Goal: Task Accomplishment & Management: Use online tool/utility

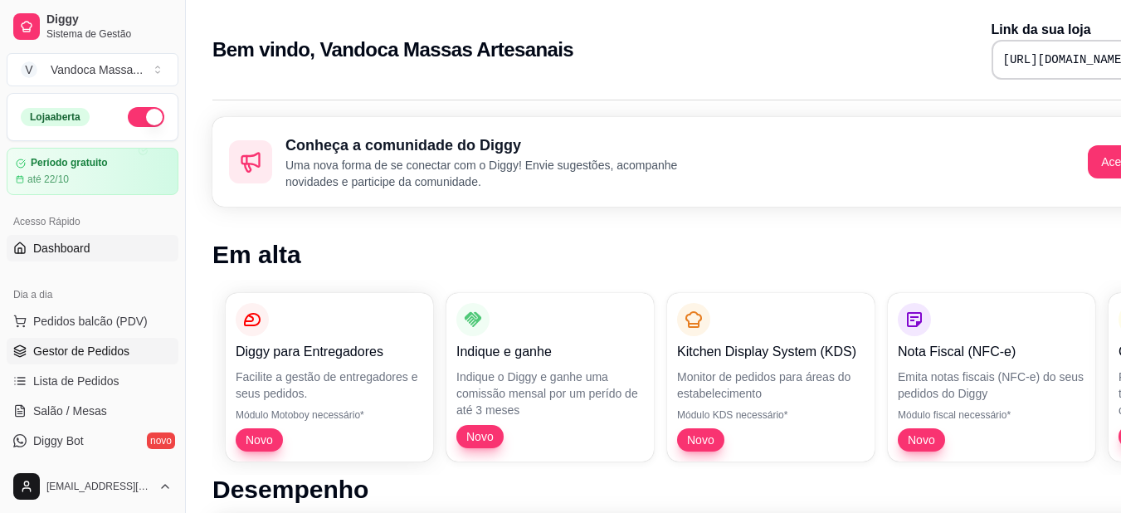
click at [106, 348] on span "Gestor de Pedidos" at bounding box center [81, 351] width 96 height 17
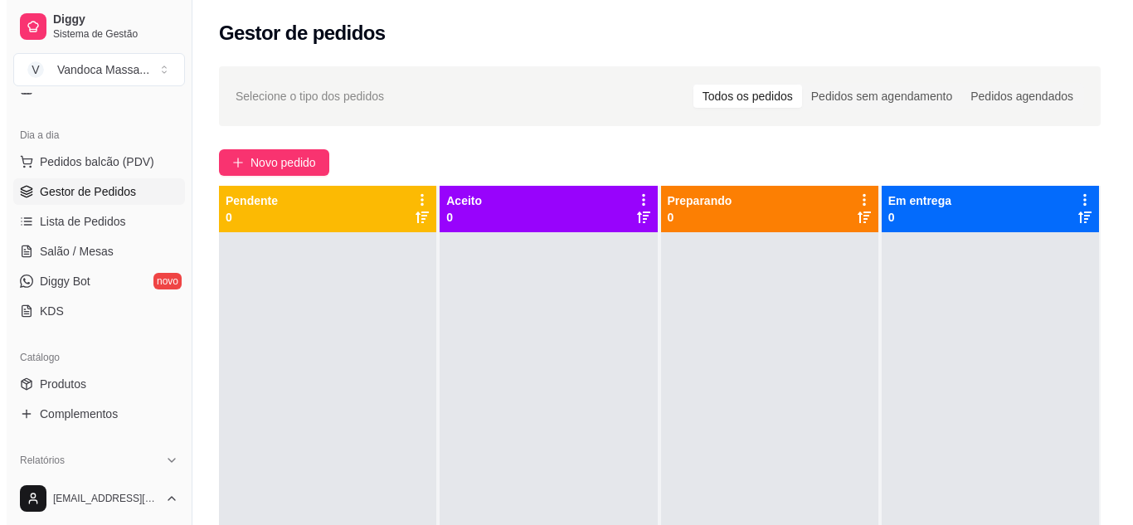
scroll to position [166, 0]
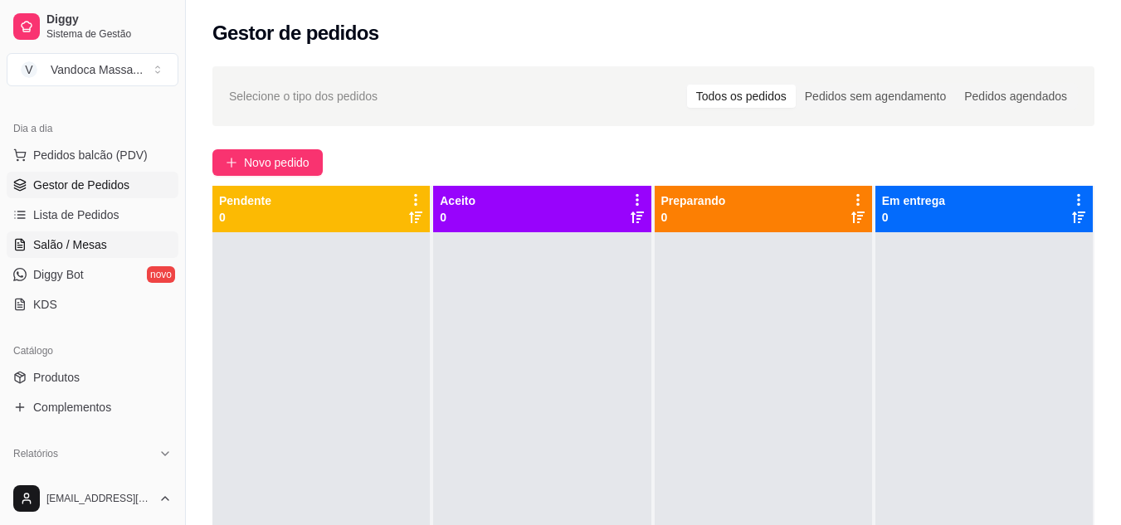
click at [84, 231] on link "Salão / Mesas" at bounding box center [93, 244] width 172 height 27
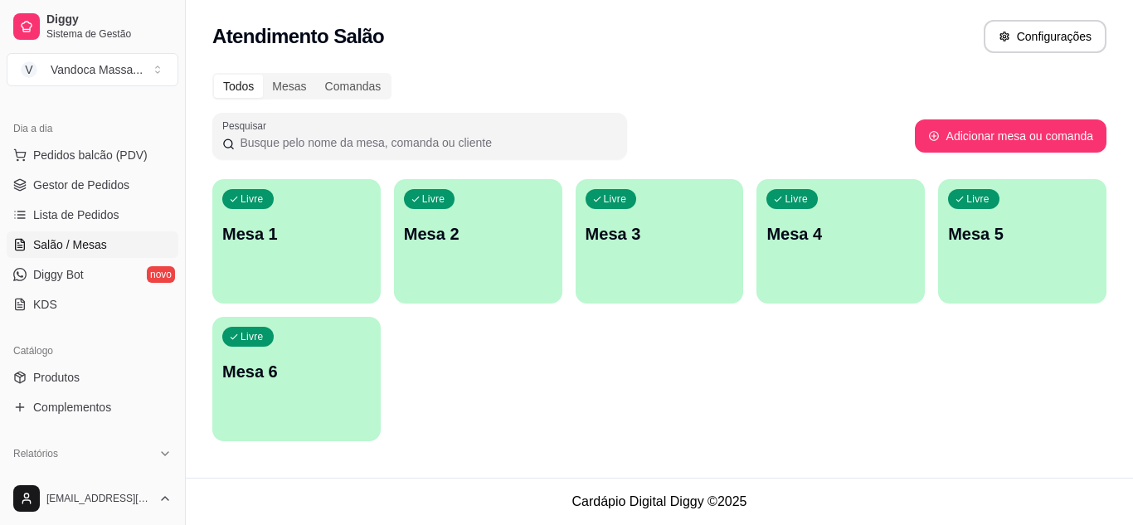
click at [446, 226] on p "Mesa 2" at bounding box center [478, 233] width 148 height 23
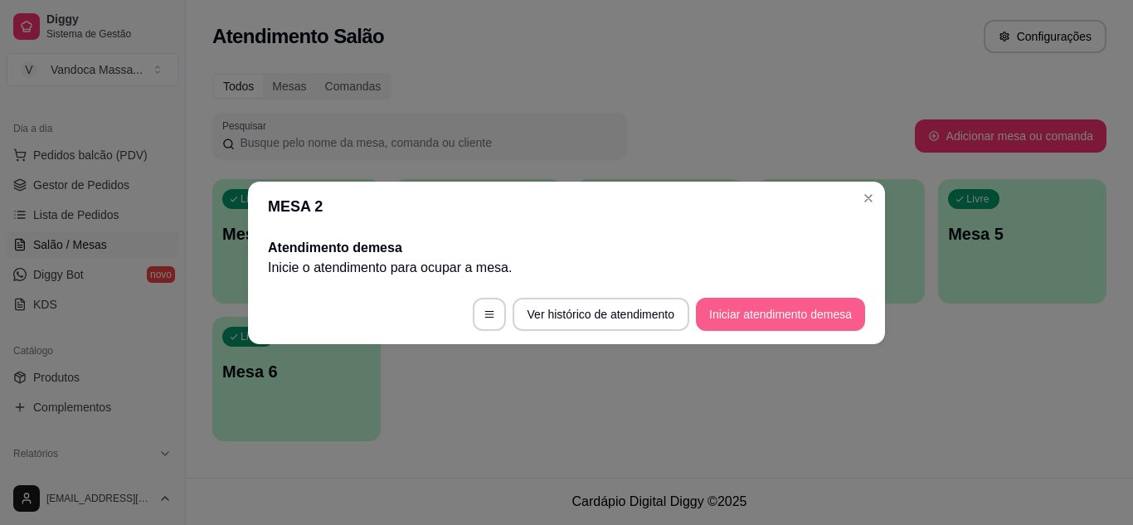
click at [823, 302] on button "Iniciar atendimento de mesa" at bounding box center [780, 314] width 169 height 33
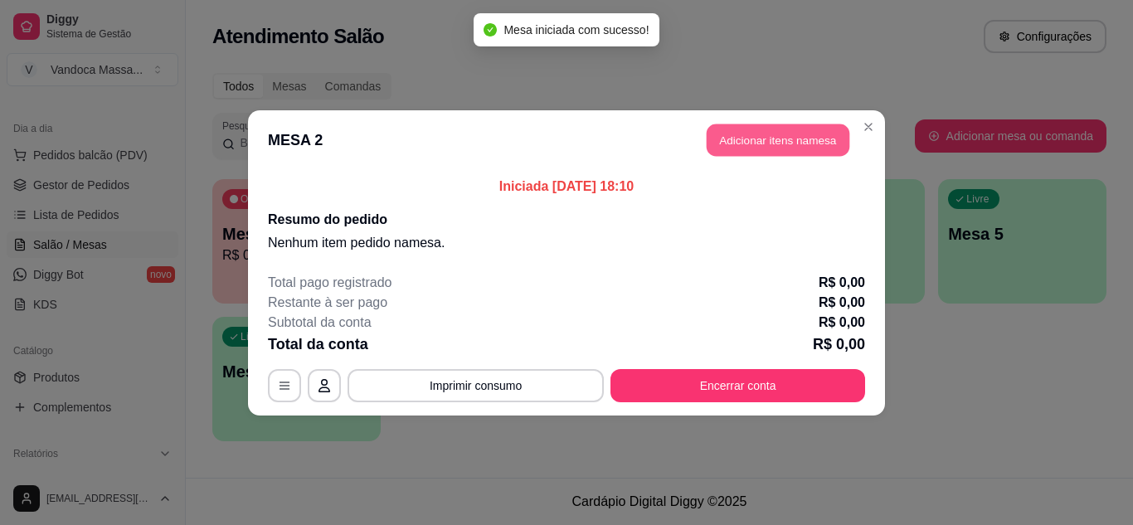
click at [776, 144] on button "Adicionar itens na mesa" at bounding box center [778, 140] width 143 height 32
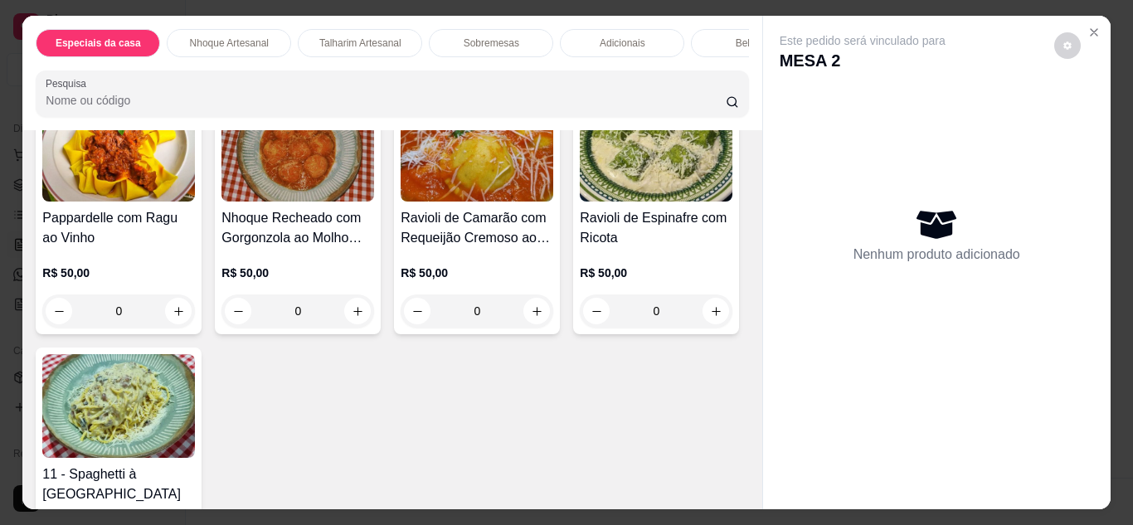
scroll to position [166, 0]
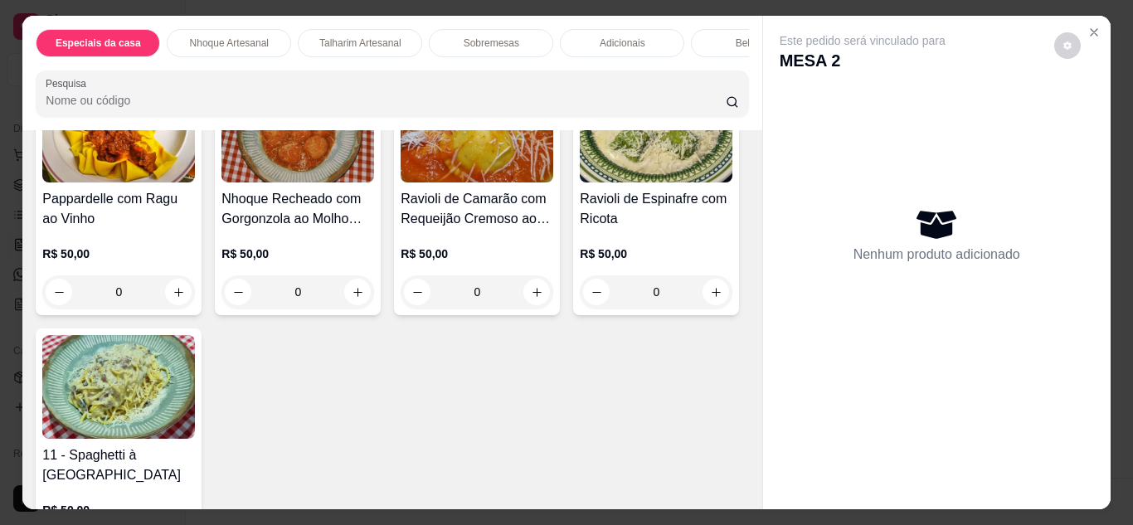
click at [285, 198] on h4 "Nhoque Recheado com Gorgonzola ao Molho Sugo" at bounding box center [298, 209] width 153 height 40
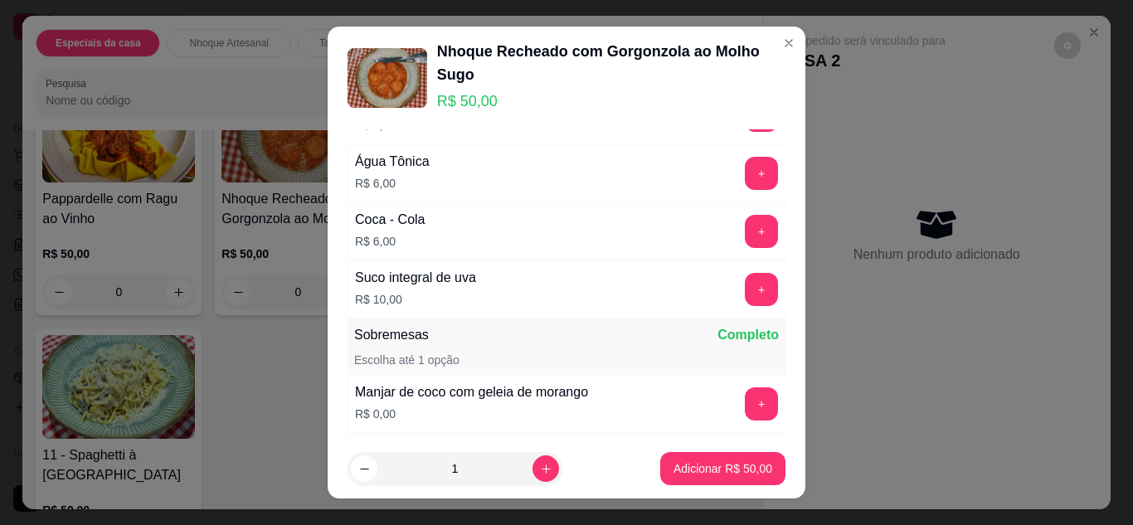
scroll to position [913, 0]
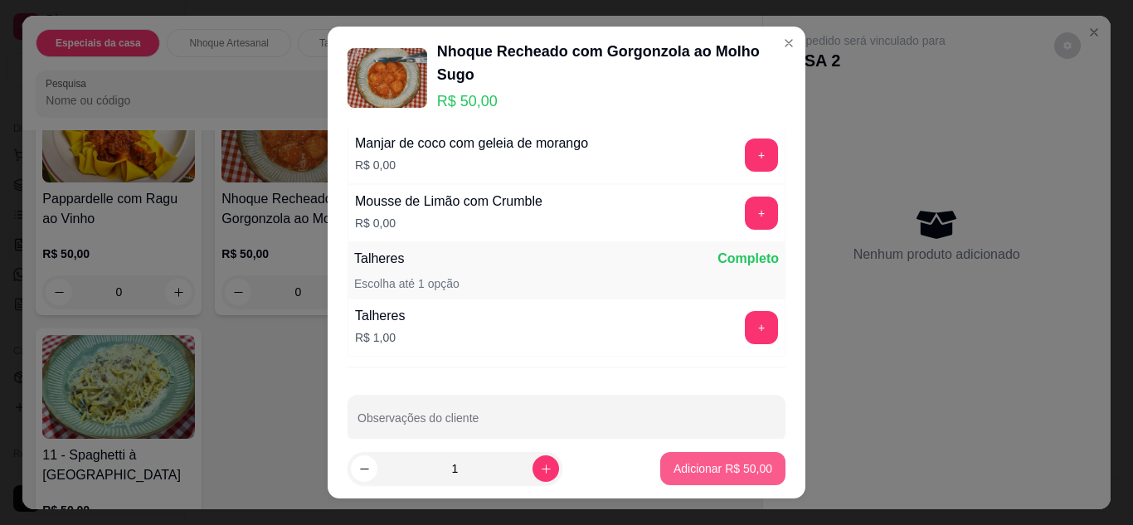
click at [714, 471] on p "Adicionar R$ 50,00" at bounding box center [723, 468] width 99 height 17
type input "1"
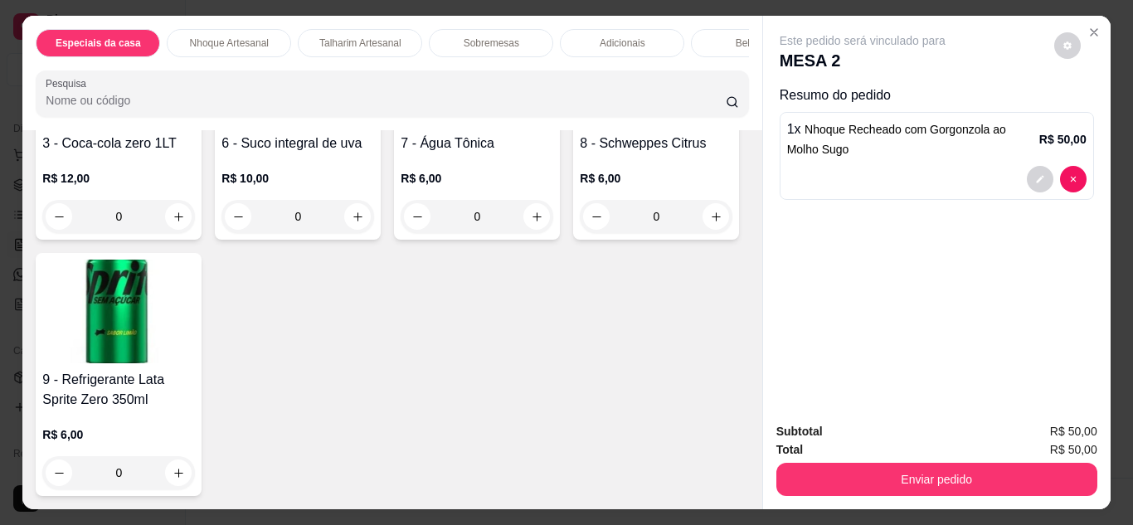
scroll to position [2738, 0]
type input "1"
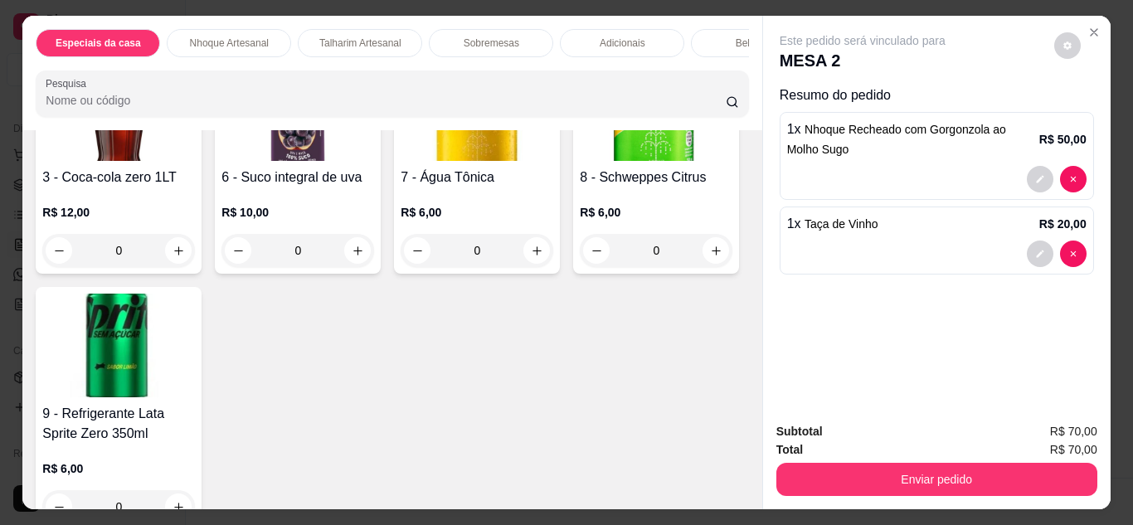
scroll to position [2157, 0]
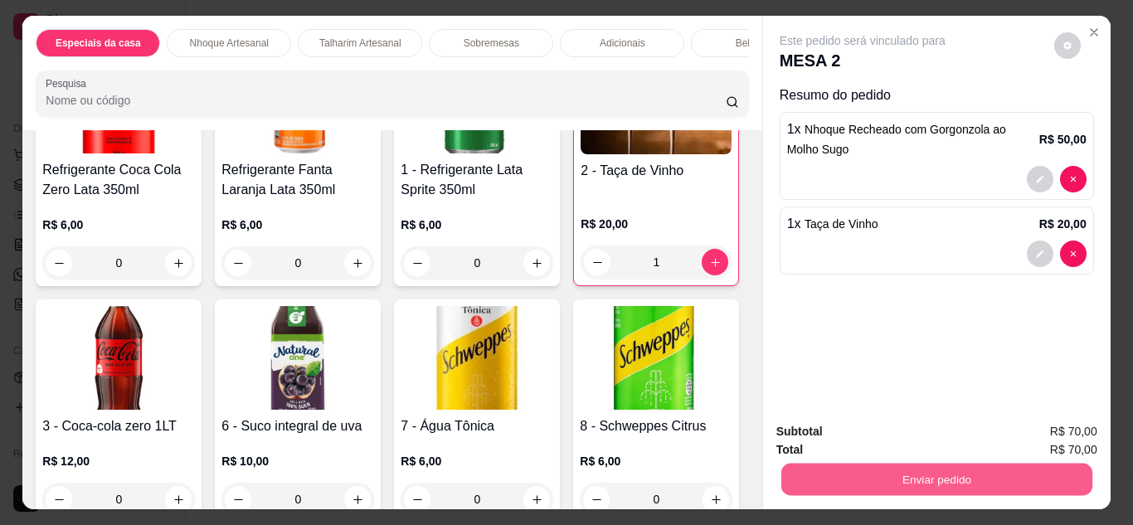
click at [971, 474] on button "Enviar pedido" at bounding box center [936, 480] width 311 height 32
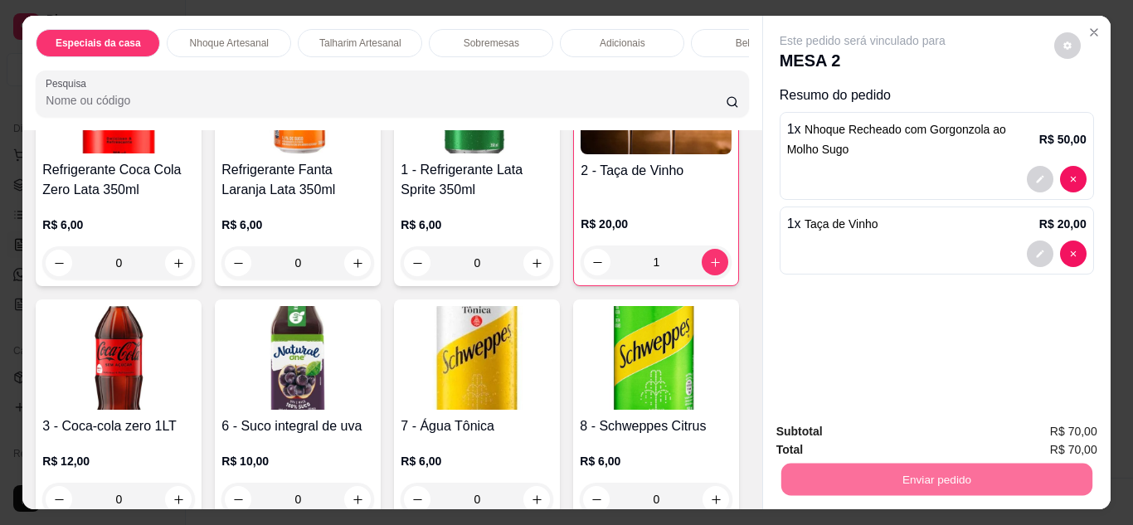
click at [1061, 436] on button "Enviar pedido" at bounding box center [1054, 432] width 94 height 32
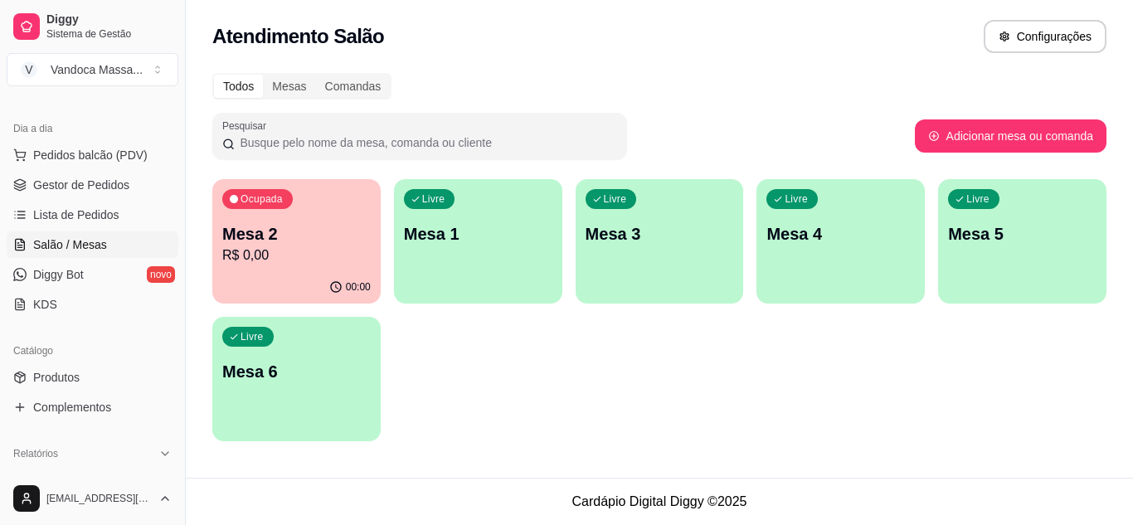
drag, startPoint x: 825, startPoint y: 470, endPoint x: 339, endPoint y: 274, distance: 524.4
click at [409, 405] on div "Ocupada Mesa 2 R$ 0,00 00:00 Livre Mesa 1 Livre Mesa 3 Livre Mesa 4 Livre Mesa …" at bounding box center [659, 310] width 894 height 262
click at [317, 243] on p "Mesa 2" at bounding box center [297, 234] width 144 height 22
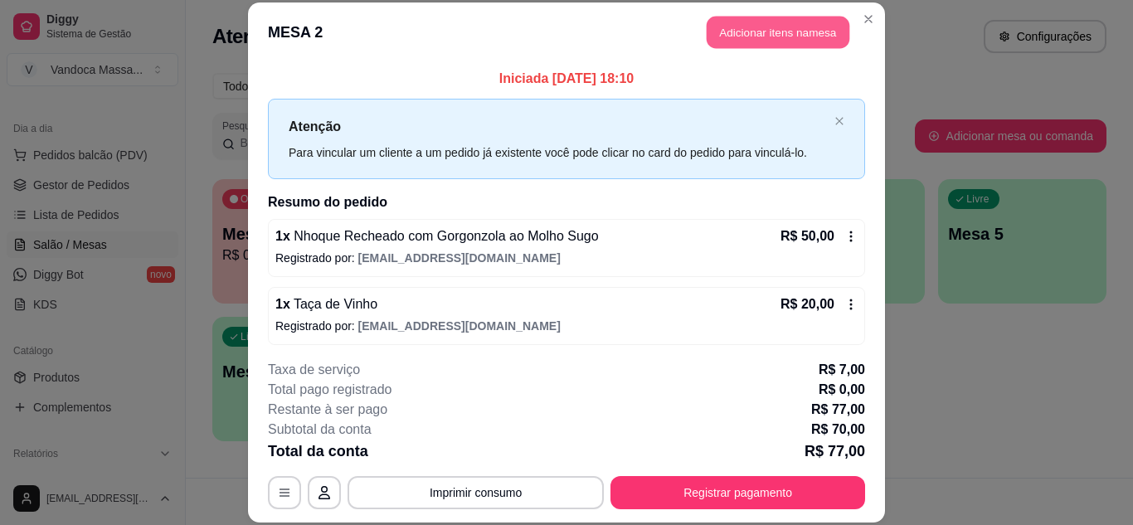
click at [773, 21] on button "Adicionar itens na mesa" at bounding box center [778, 33] width 143 height 32
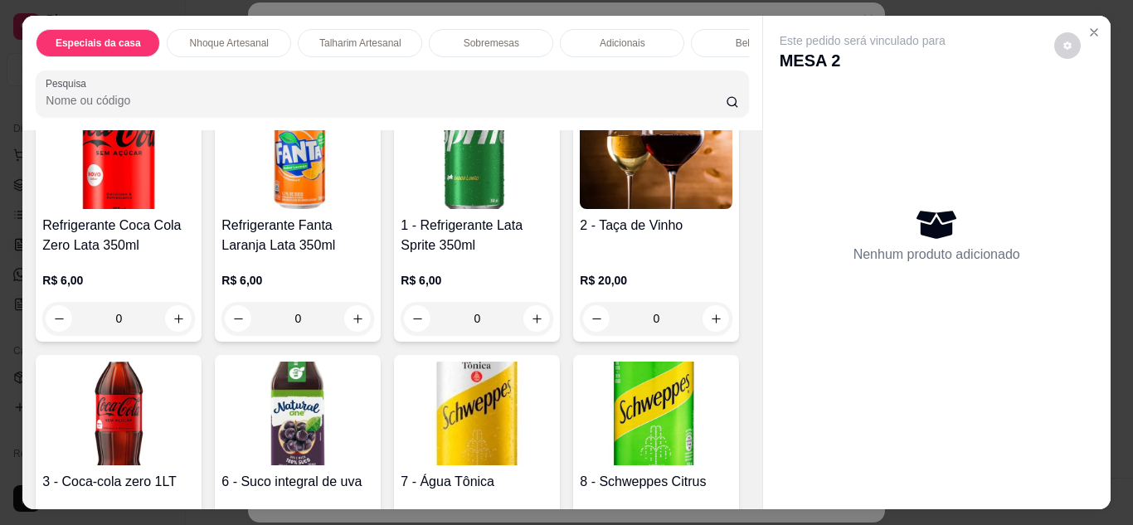
scroll to position [2074, 0]
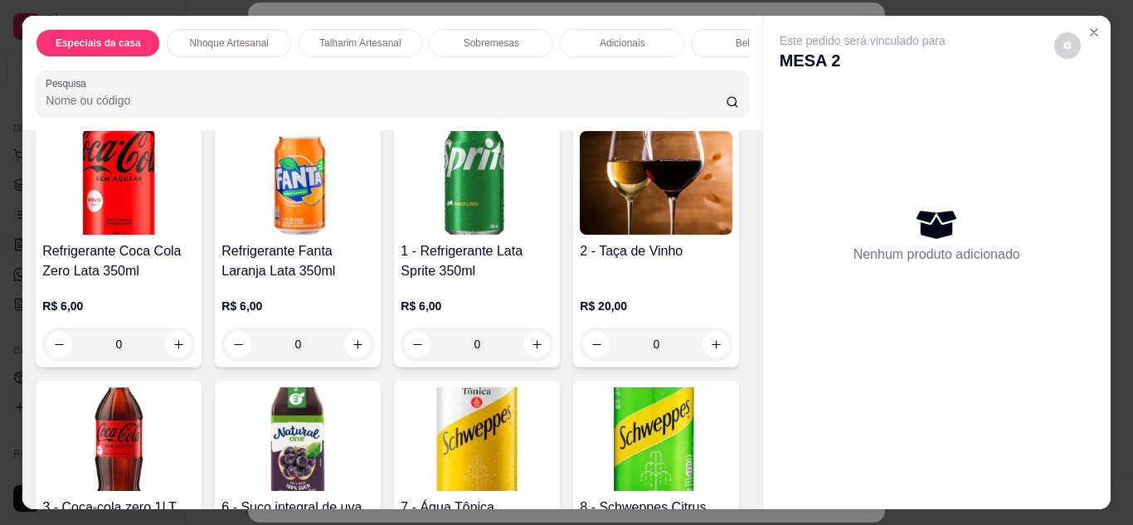
type input "1"
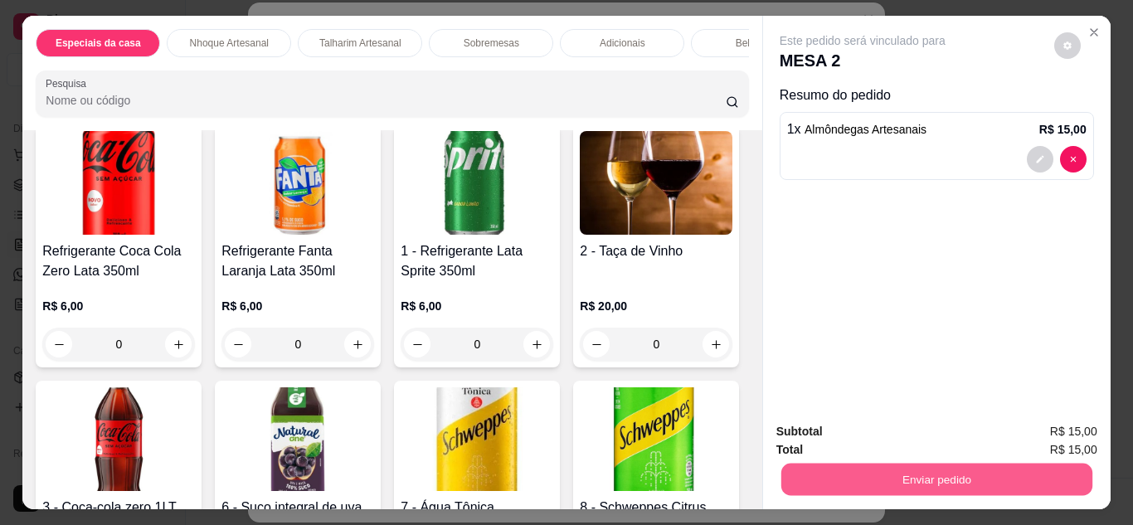
click at [998, 474] on button "Enviar pedido" at bounding box center [936, 480] width 311 height 32
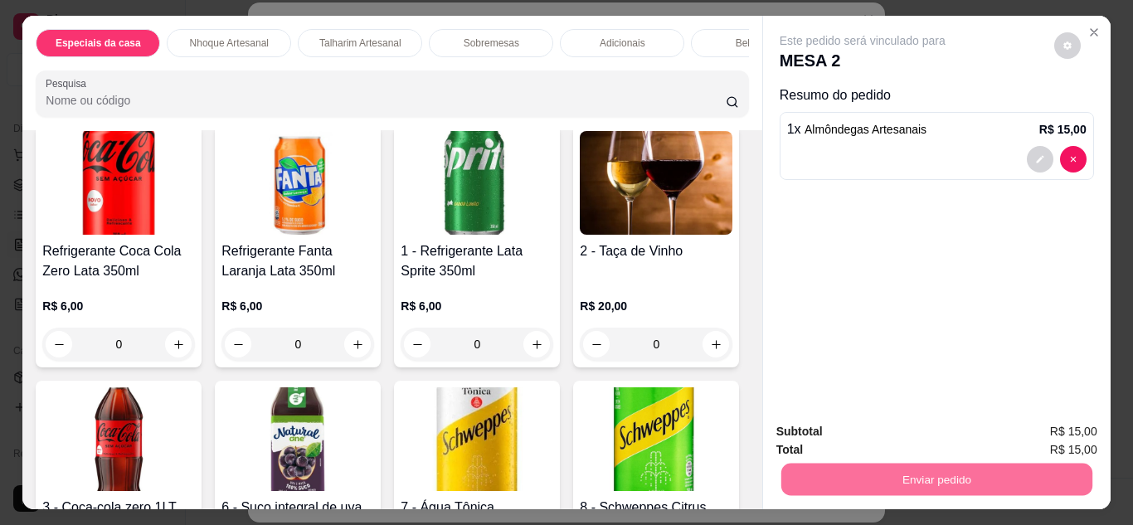
click at [1069, 441] on button "Enviar pedido" at bounding box center [1054, 431] width 91 height 31
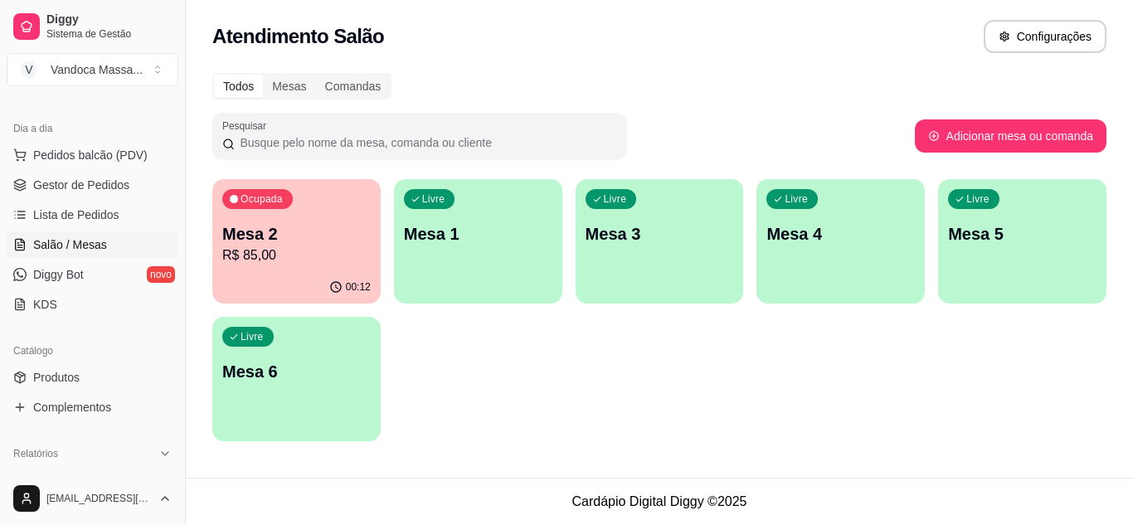
click at [288, 265] on div "Ocupada Mesa 2 R$ 85,00" at bounding box center [296, 225] width 168 height 92
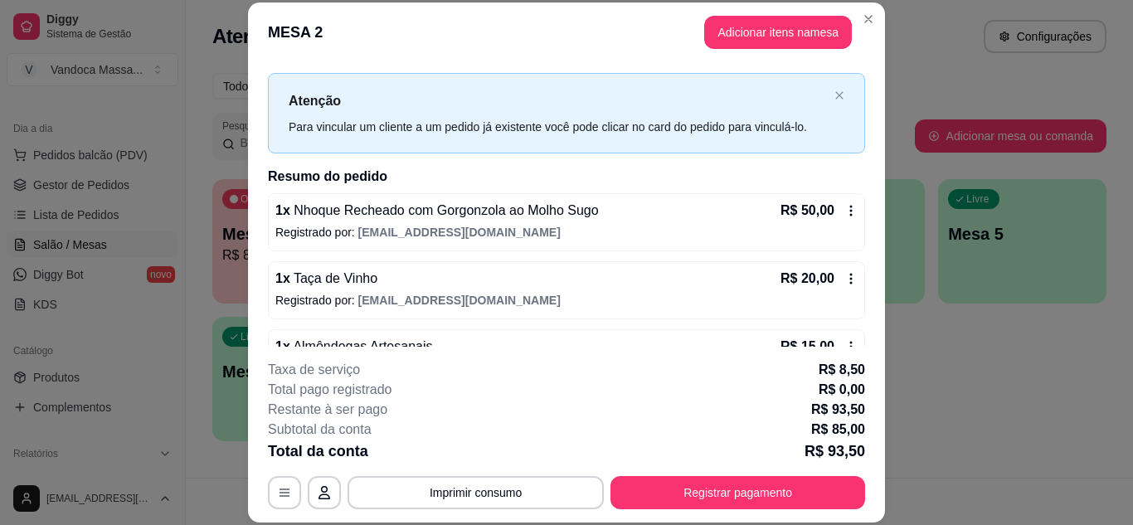
scroll to position [0, 0]
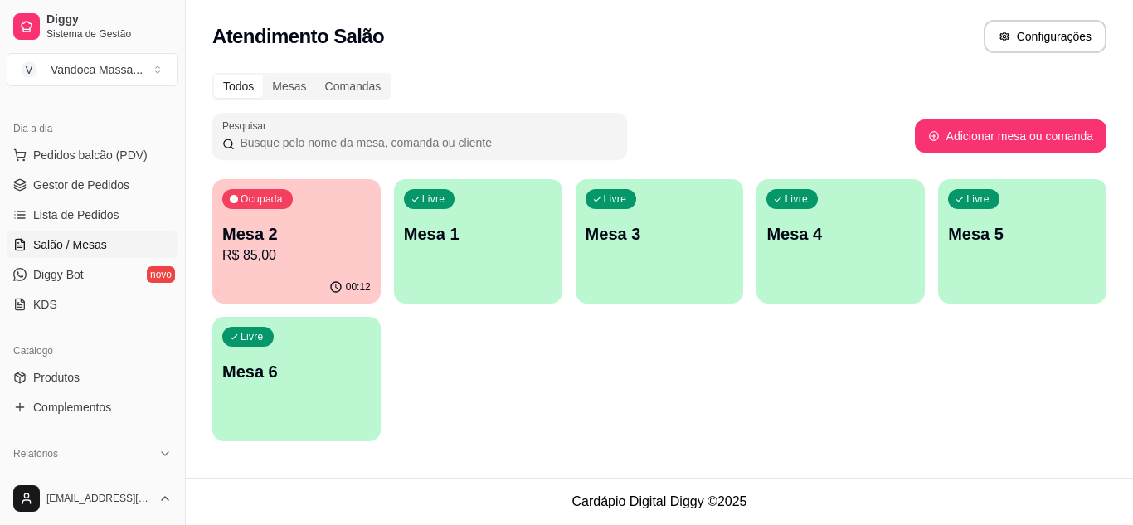
click at [259, 231] on p "Mesa 2" at bounding box center [296, 233] width 148 height 23
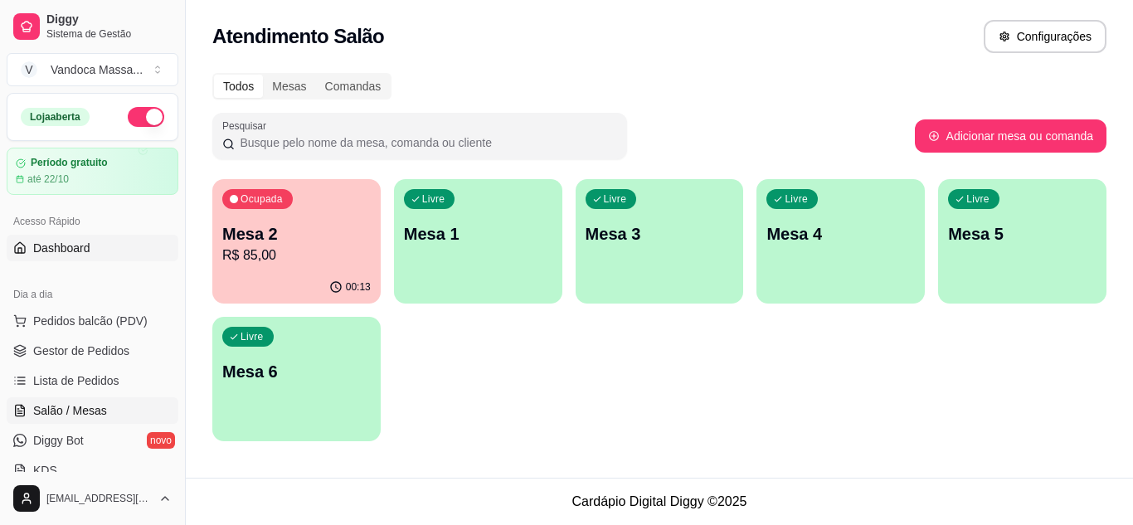
click at [92, 242] on link "Dashboard" at bounding box center [93, 248] width 172 height 27
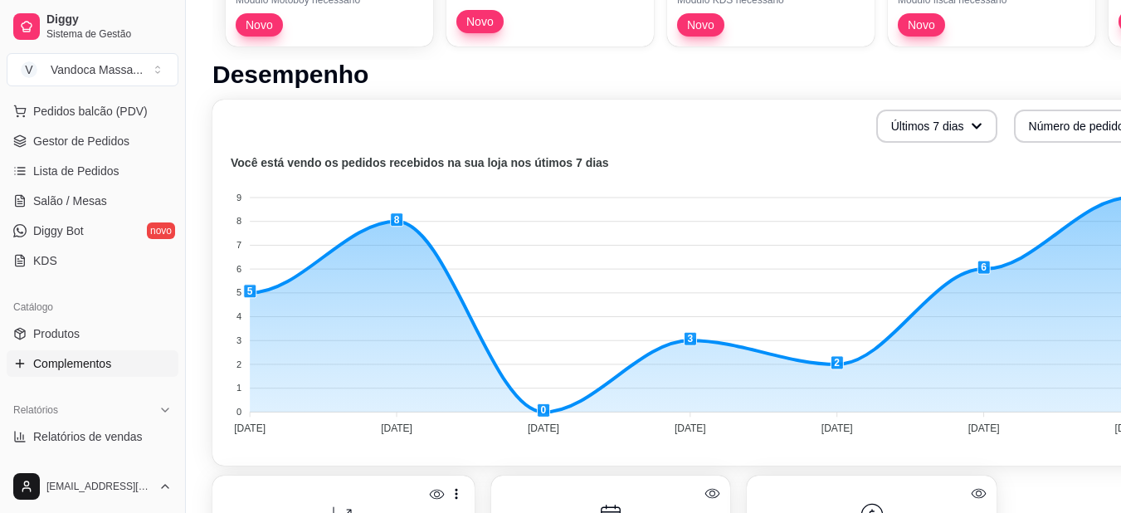
scroll to position [332, 0]
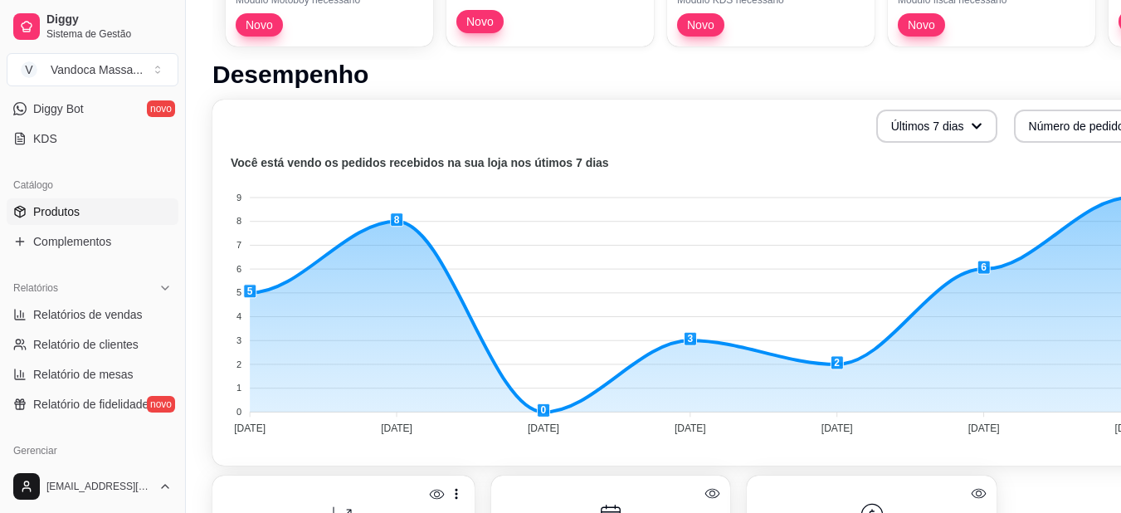
click at [92, 200] on link "Produtos" at bounding box center [93, 211] width 172 height 27
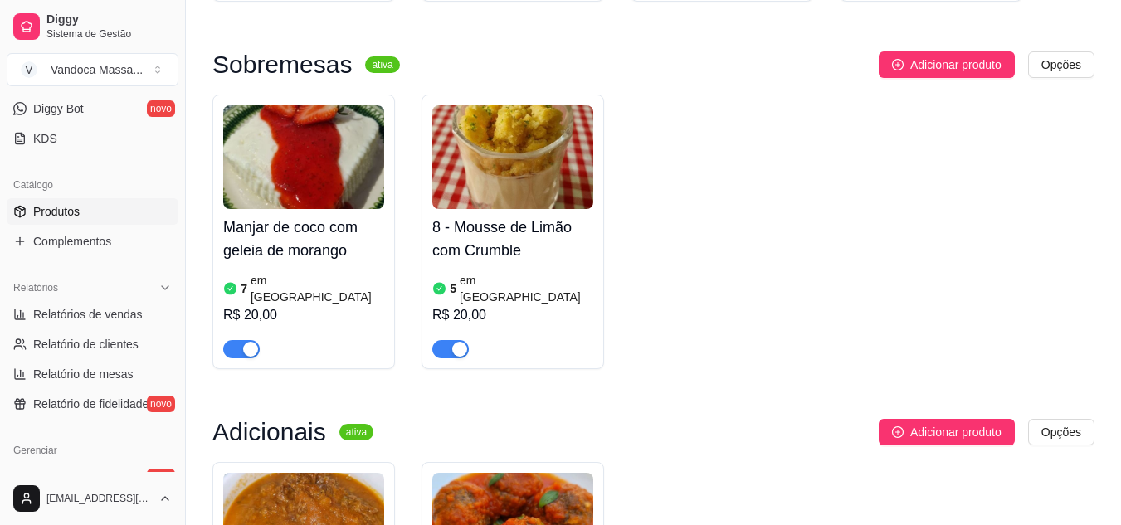
scroll to position [1825, 0]
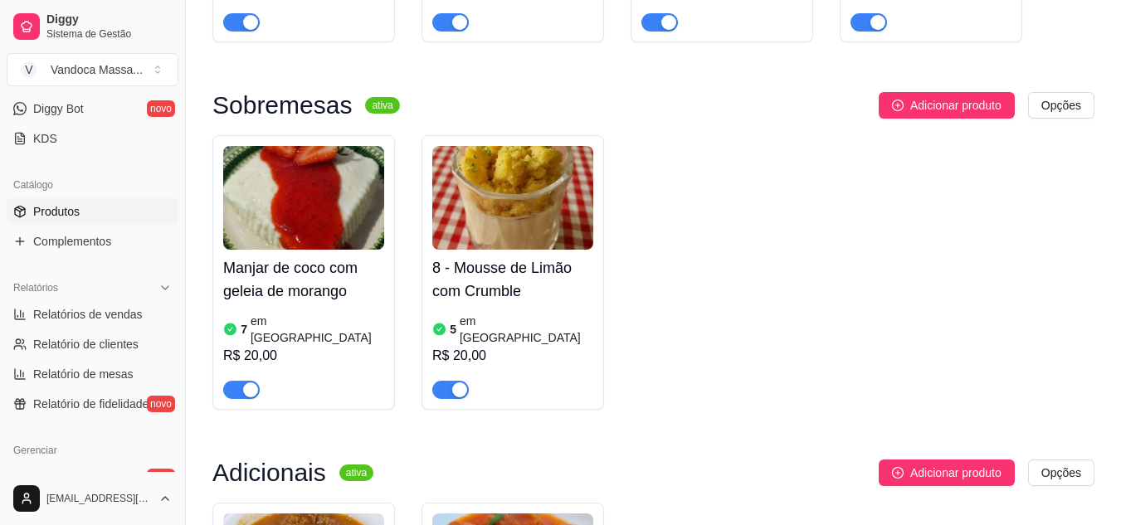
click at [489, 313] on article "em [GEOGRAPHIC_DATA]" at bounding box center [527, 329] width 134 height 33
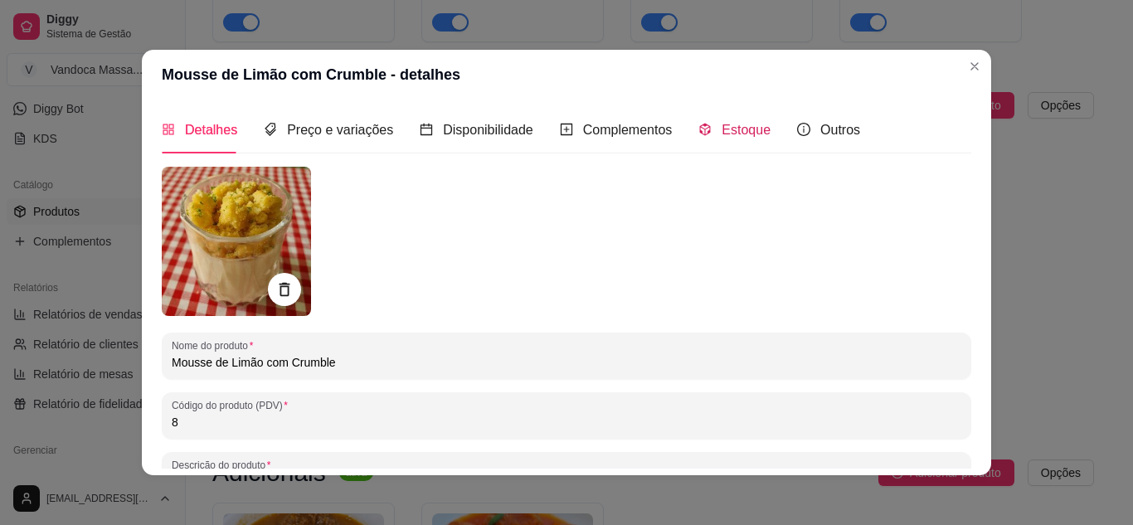
click at [699, 119] on div "Estoque" at bounding box center [735, 129] width 72 height 21
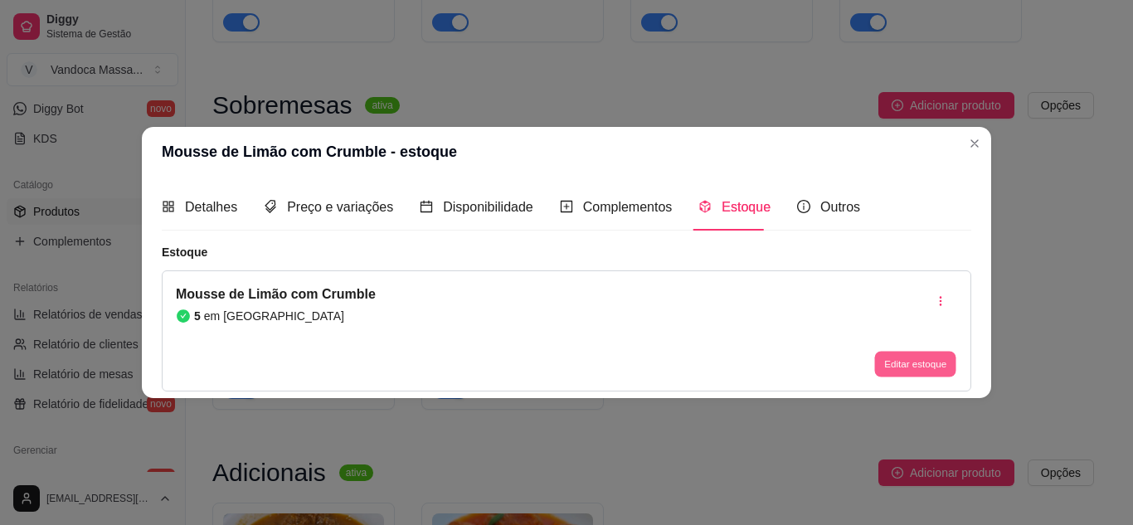
click at [895, 364] on button "Editar estoque" at bounding box center [914, 365] width 81 height 26
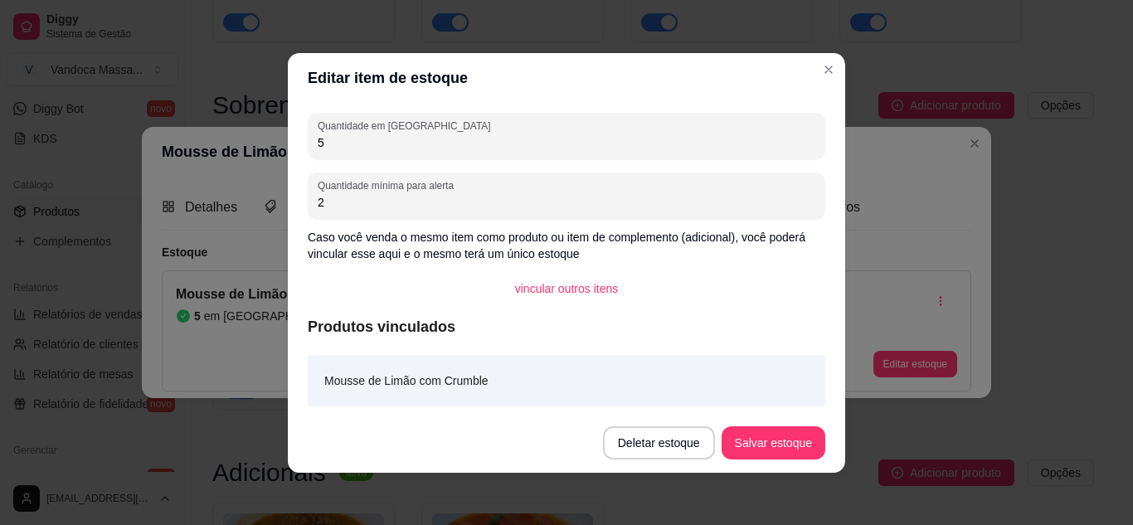
click at [385, 148] on input "5" at bounding box center [567, 142] width 498 height 17
type input "4"
click at [811, 455] on button "Salvar estoque" at bounding box center [773, 442] width 101 height 32
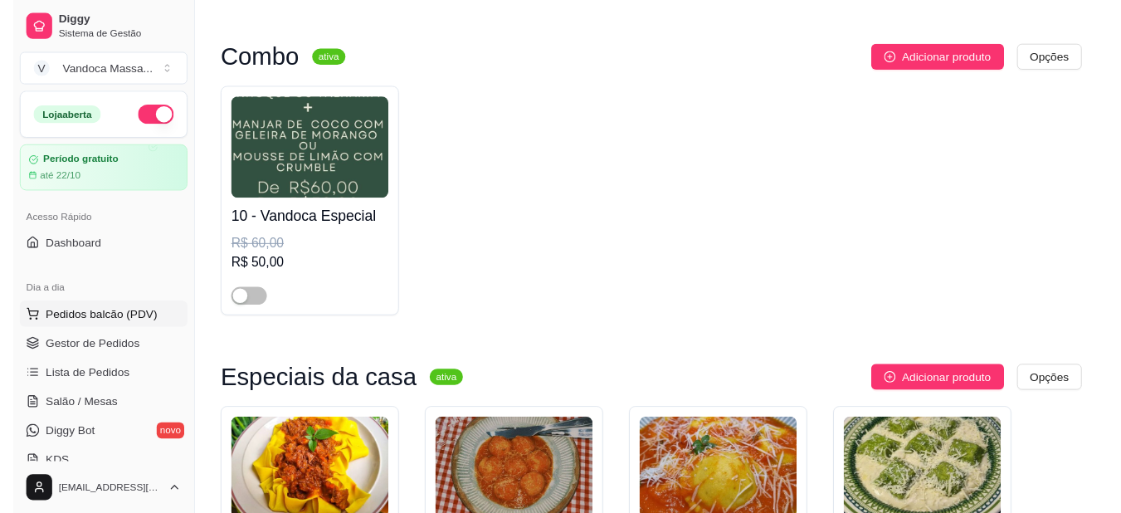
scroll to position [0, 0]
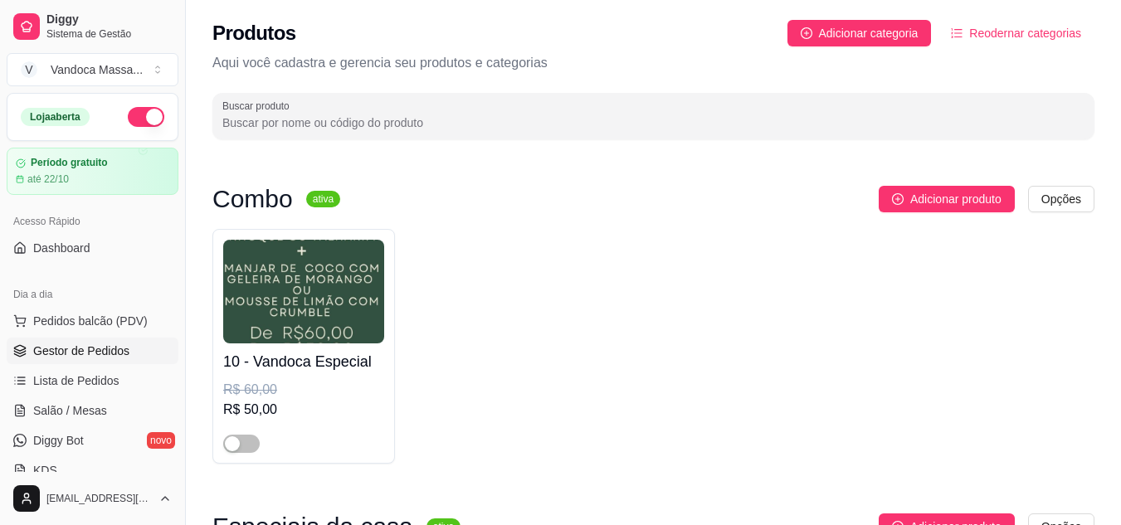
click at [114, 338] on link "Gestor de Pedidos" at bounding box center [93, 351] width 172 height 27
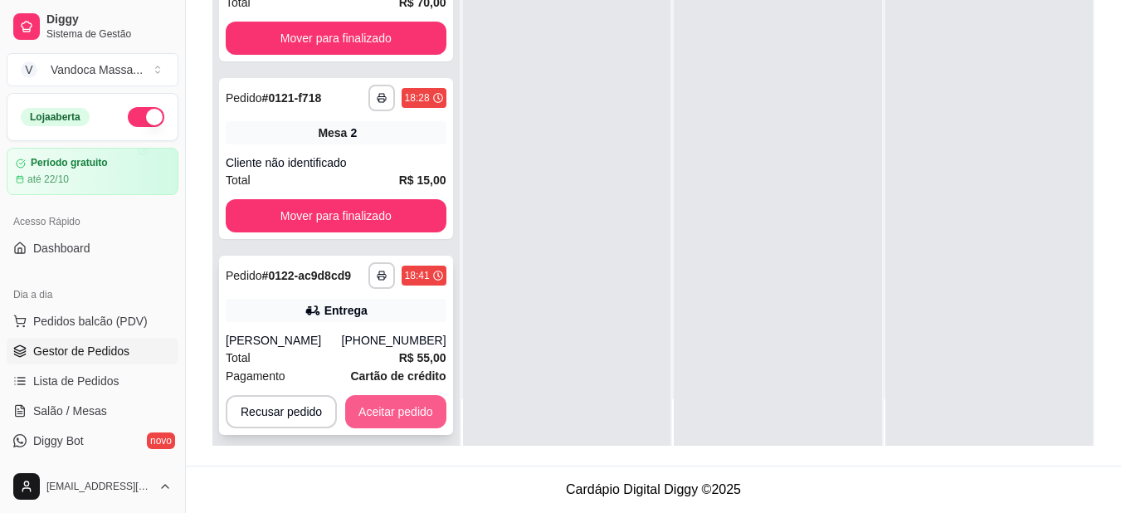
scroll to position [265, 0]
click at [393, 395] on button "Aceitar pedido" at bounding box center [395, 411] width 101 height 33
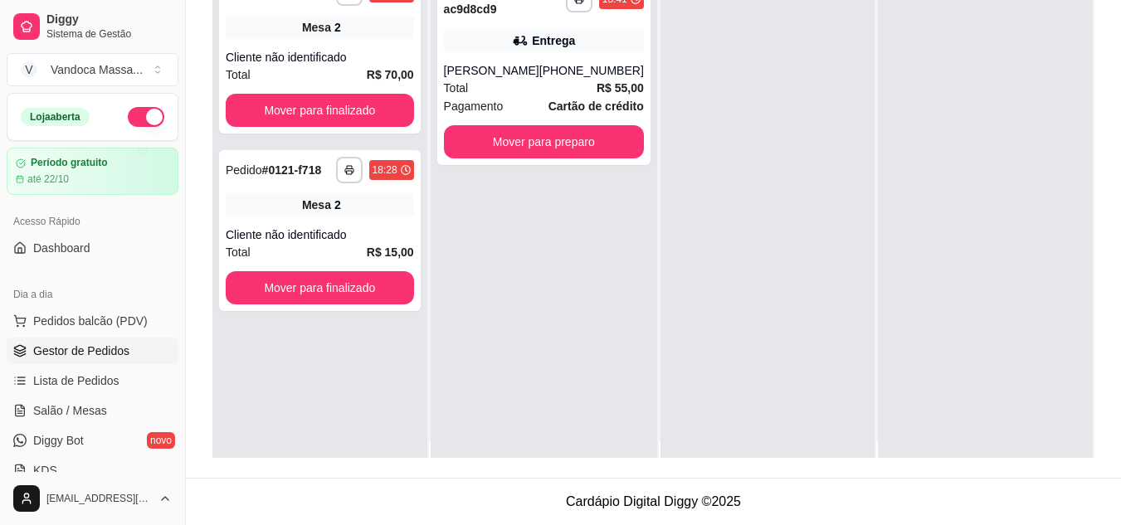
scroll to position [0, 0]
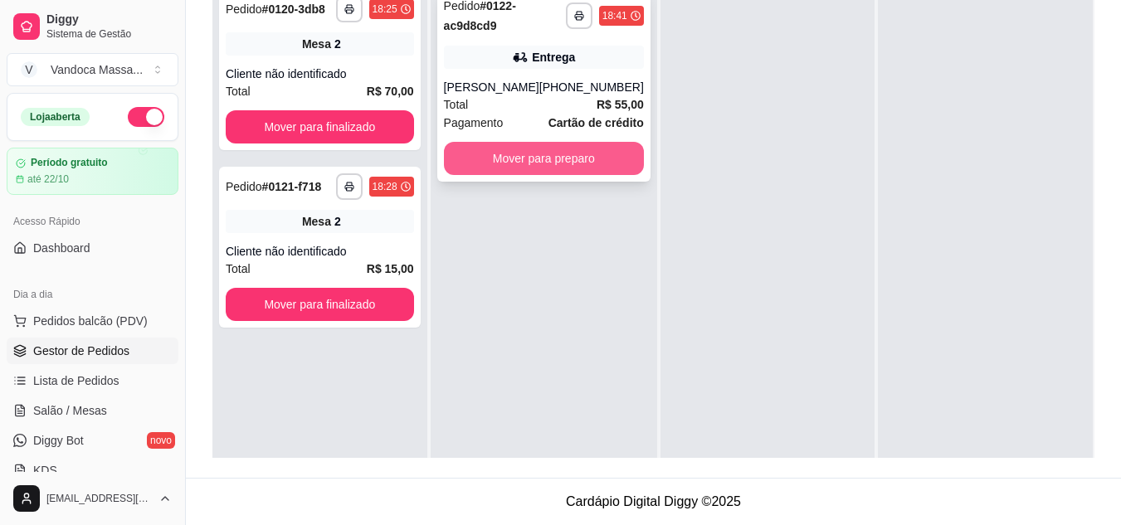
click at [541, 170] on button "Mover para preparo" at bounding box center [544, 158] width 200 height 33
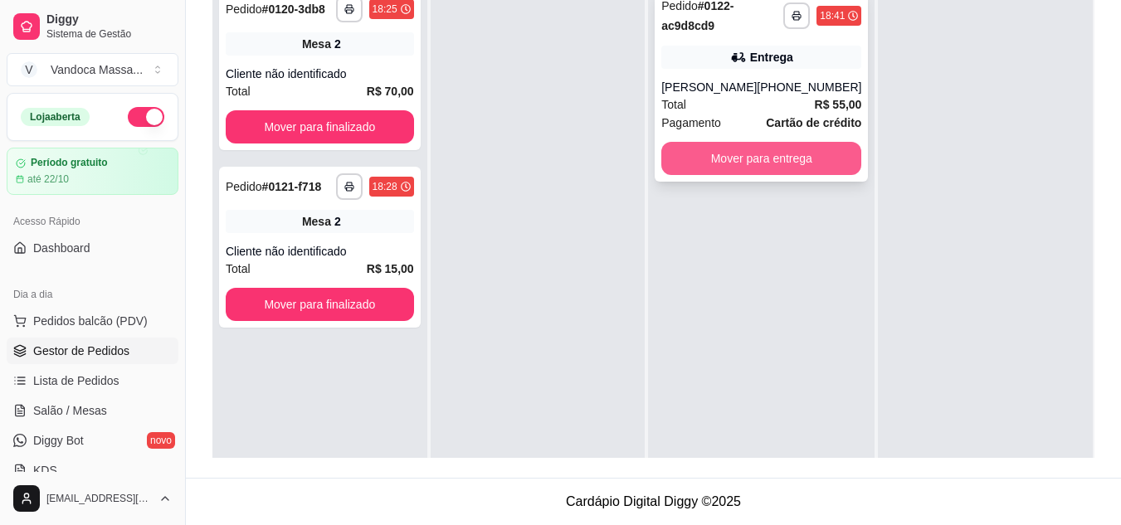
click at [797, 160] on button "Mover para entrega" at bounding box center [761, 158] width 200 height 33
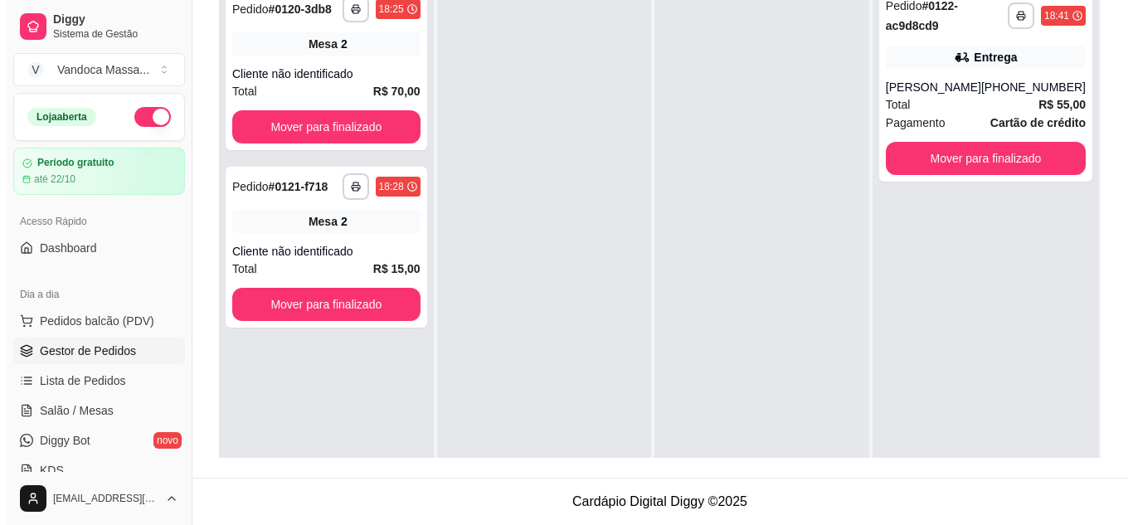
scroll to position [170, 0]
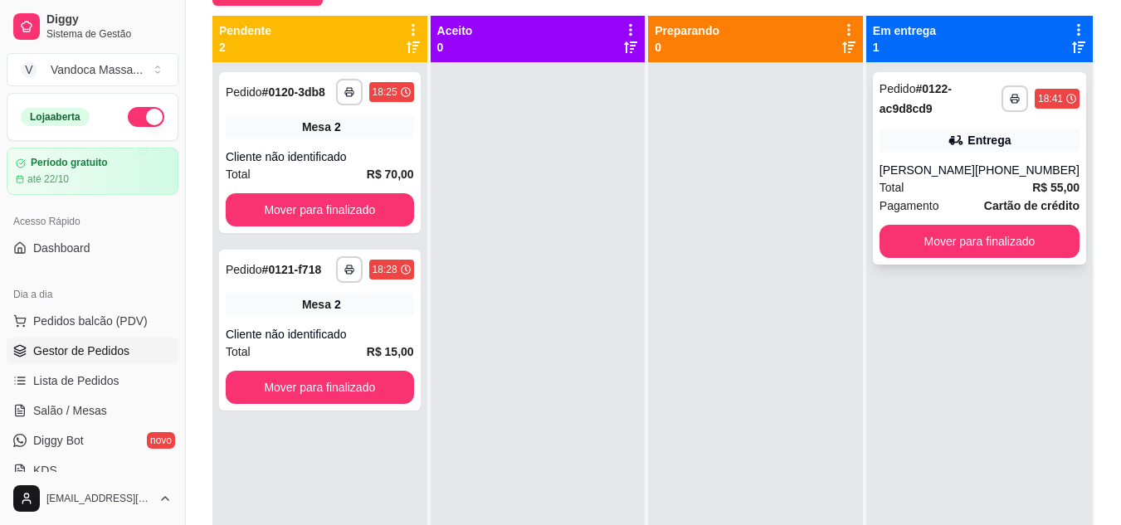
click at [905, 159] on div "**********" at bounding box center [979, 168] width 213 height 192
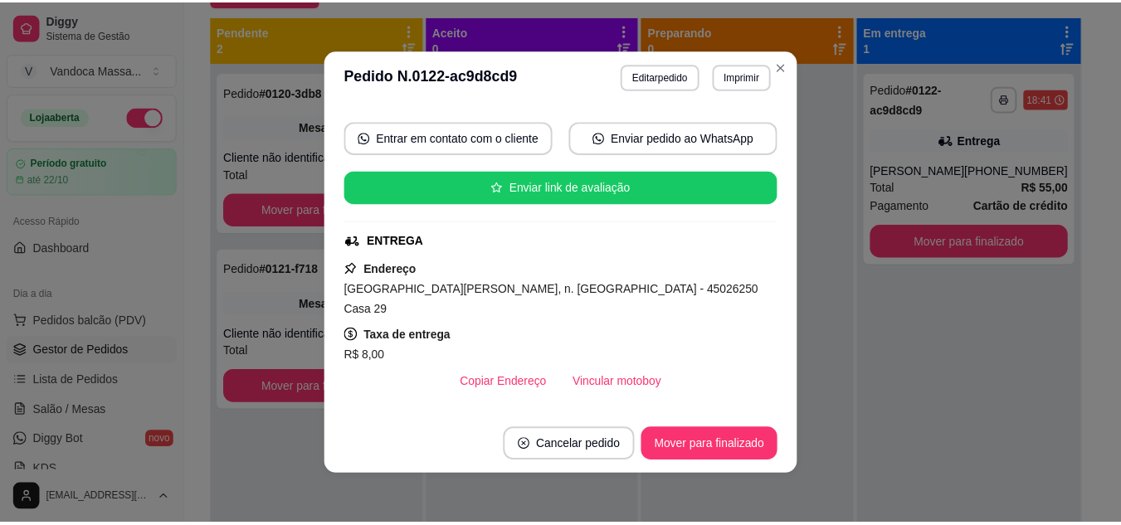
scroll to position [242, 0]
